Goal: Transaction & Acquisition: Purchase product/service

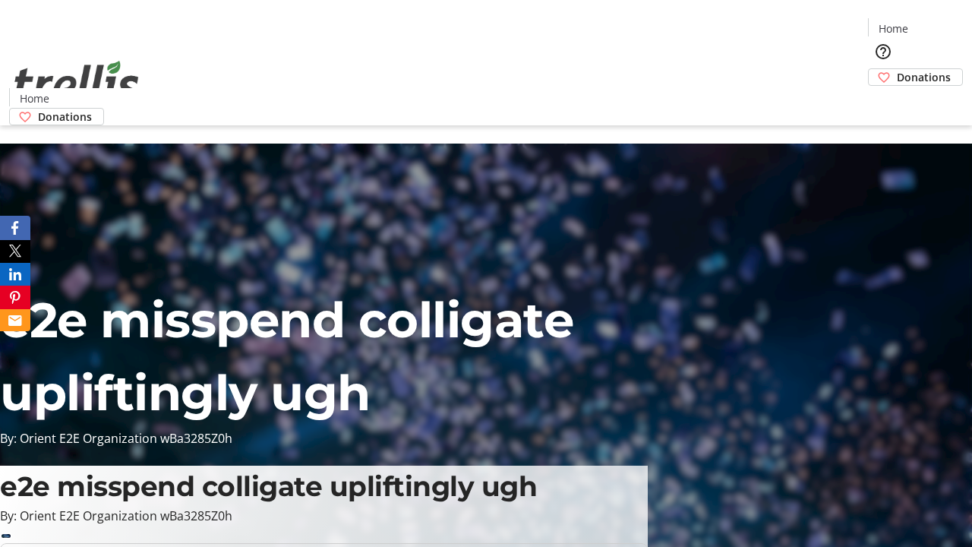
click at [897, 69] on span "Donations" at bounding box center [924, 77] width 54 height 16
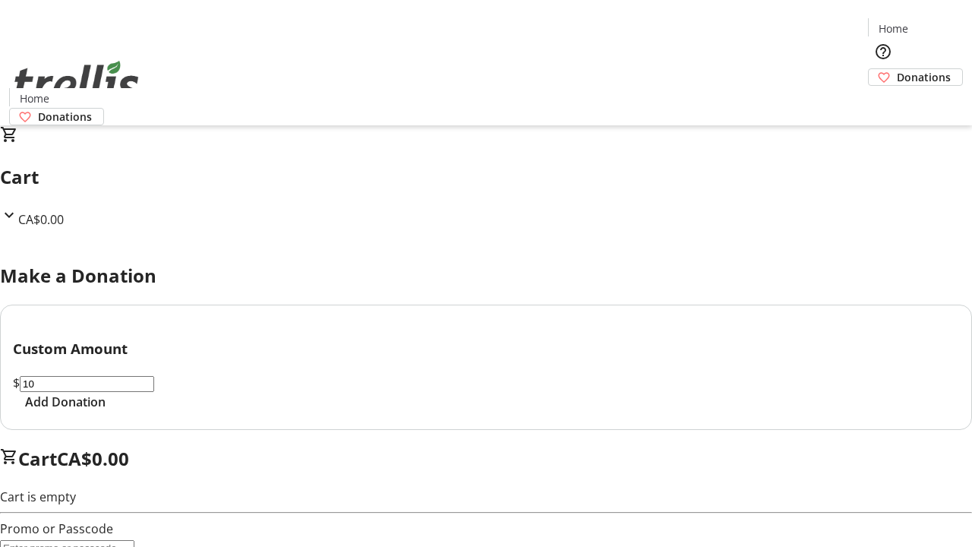
click at [106, 411] on span "Add Donation" at bounding box center [65, 402] width 81 height 18
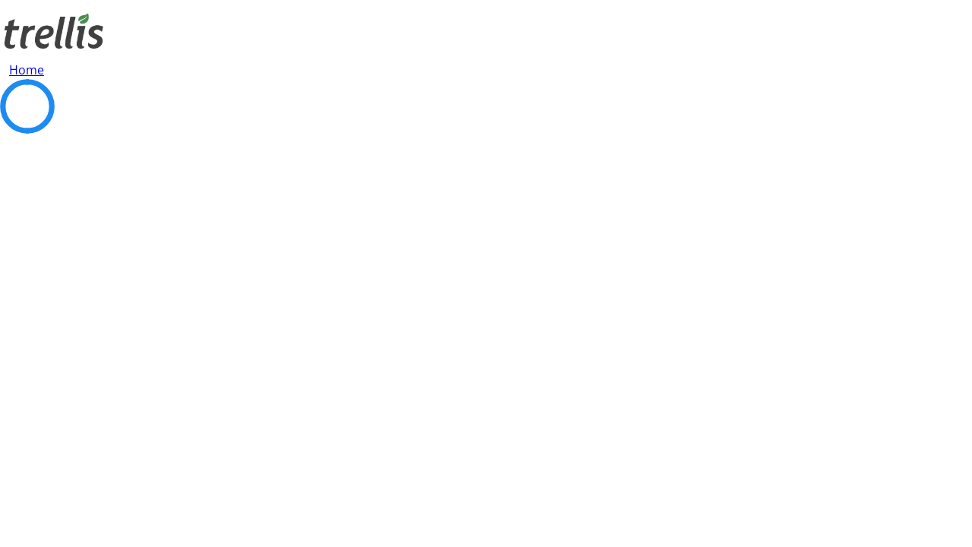
select select "CA"
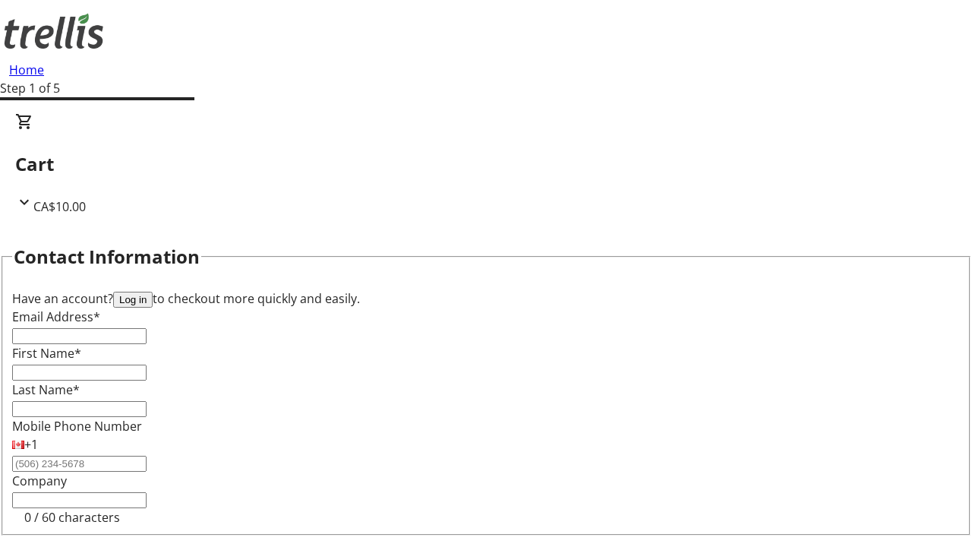
click at [153, 292] on button "Log in" at bounding box center [132, 300] width 39 height 16
